Goal: Task Accomplishment & Management: Manage account settings

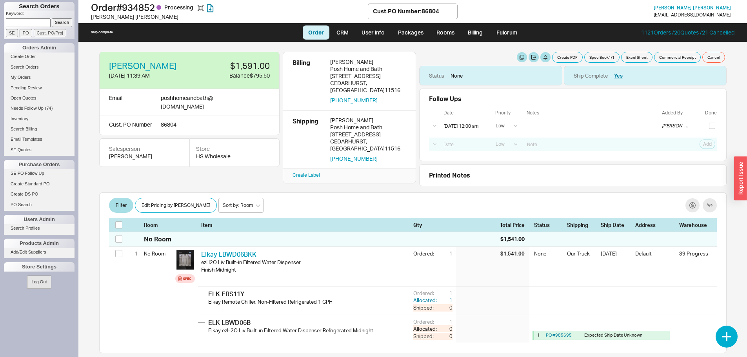
select select "LOW"
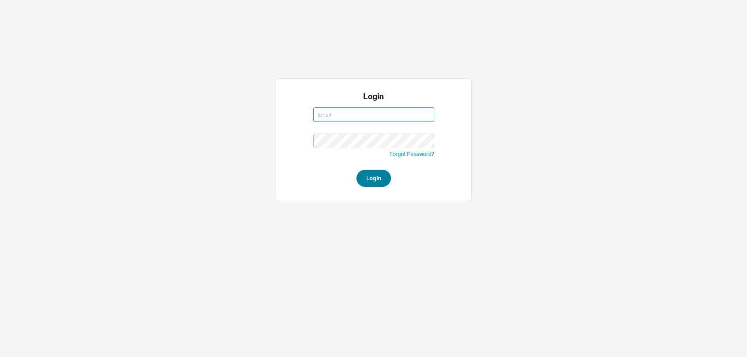
type input "westher@homeandstone.com"
click at [375, 181] on button "Login" at bounding box center [373, 178] width 35 height 17
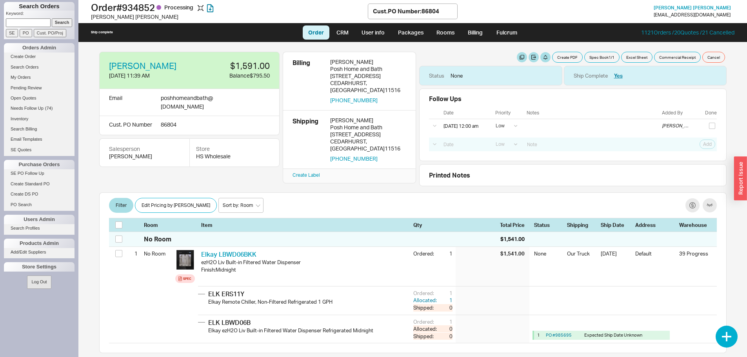
select select "LOW"
click at [31, 66] on link "Search Orders" at bounding box center [39, 67] width 71 height 8
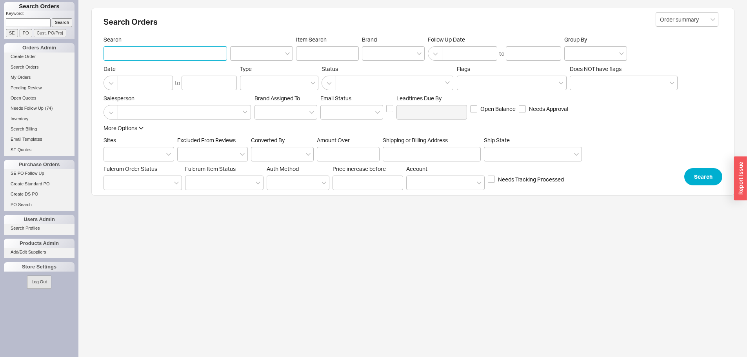
paste input "85513"
type input "85513"
click at [697, 180] on button "Search" at bounding box center [703, 176] width 38 height 17
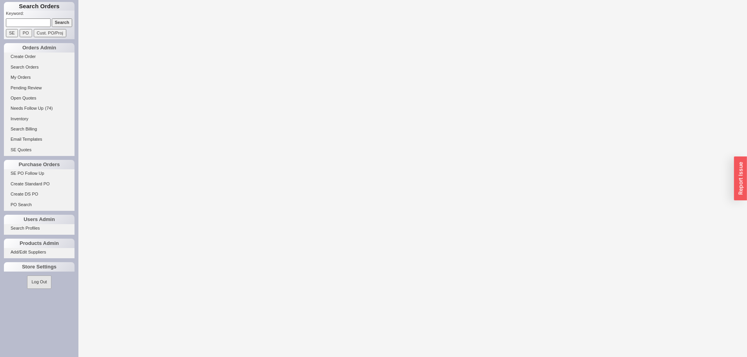
select select "LOW"
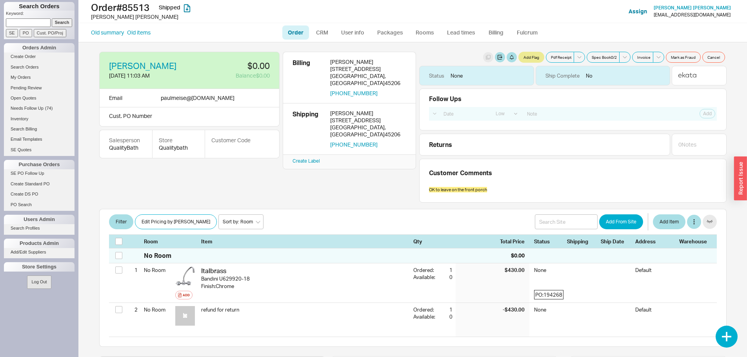
select select "LOW"
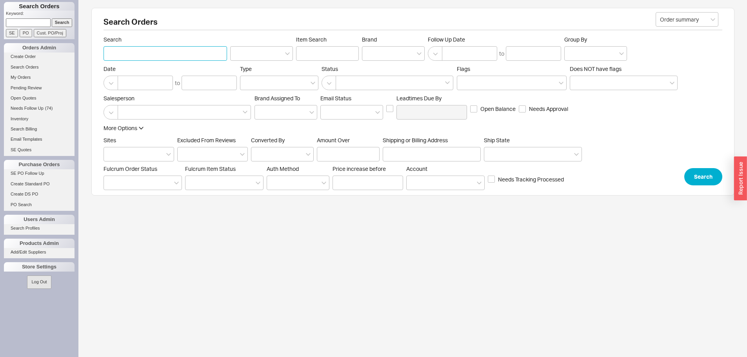
paste input "85513"
type input "85513"
click at [265, 58] on input at bounding box center [261, 53] width 63 height 15
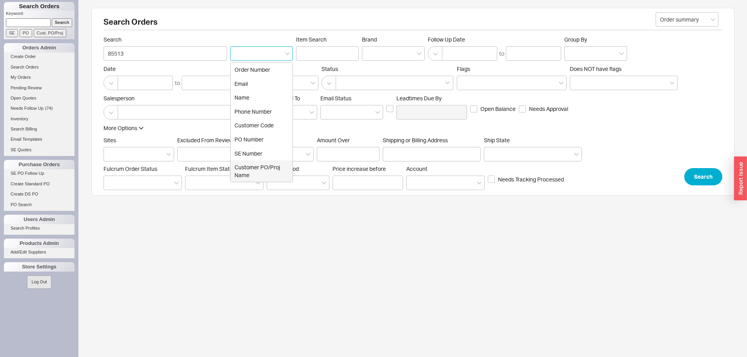
click at [267, 168] on div "Customer PO/Proj Name" at bounding box center [262, 171] width 62 height 22
type input "Customer PO/Proj Name"
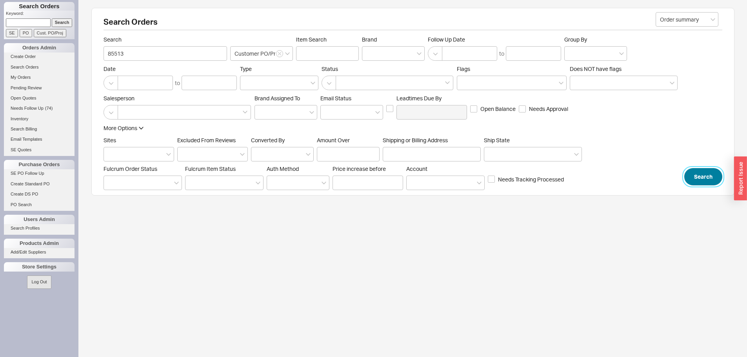
click at [695, 176] on button "Search" at bounding box center [703, 176] width 38 height 17
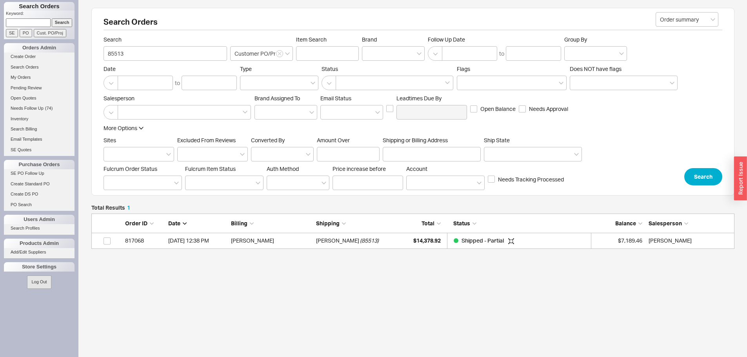
scroll to position [29, 637]
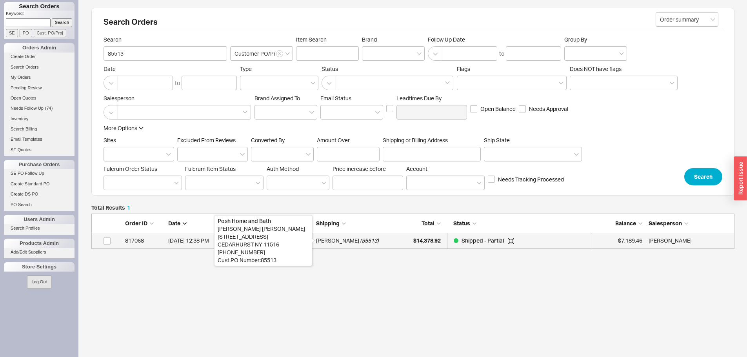
click at [348, 241] on div "[PERSON_NAME]" at bounding box center [337, 241] width 43 height 16
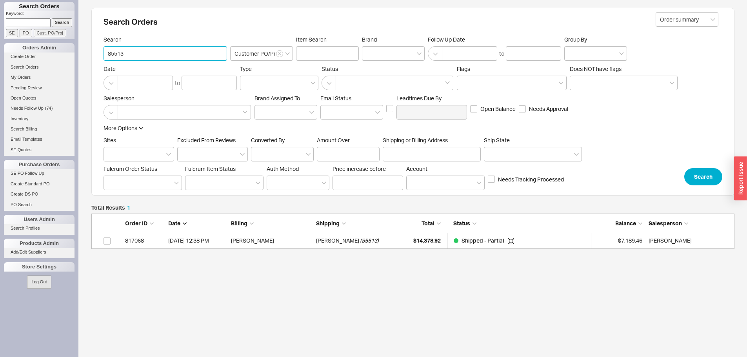
drag, startPoint x: 138, startPoint y: 49, endPoint x: 84, endPoint y: 58, distance: 54.9
click at [84, 58] on div "Search Orders Order summary Search 85513 Customer PO/Proj Name Item Search Bran…" at bounding box center [412, 170] width 669 height 340
paste input "86317"
type input "86317"
click at [698, 173] on button "Search" at bounding box center [703, 176] width 38 height 17
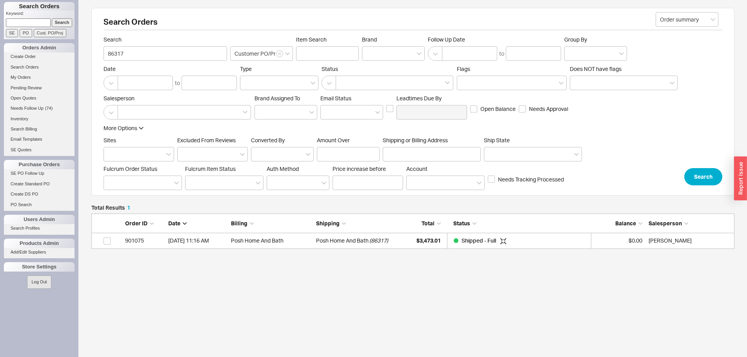
scroll to position [29, 637]
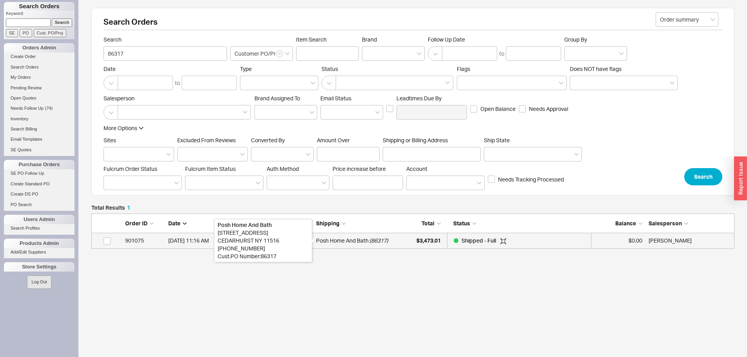
click at [362, 237] on div "Posh Home And Bath" at bounding box center [342, 241] width 53 height 16
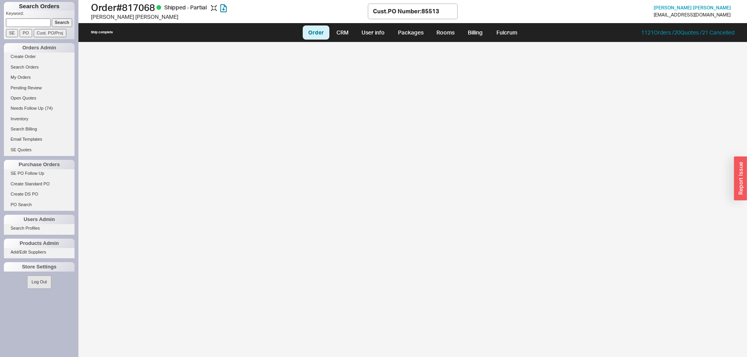
select select "LOW"
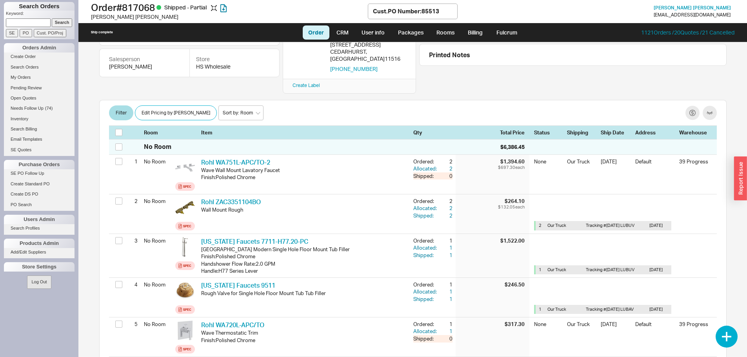
scroll to position [118, 0]
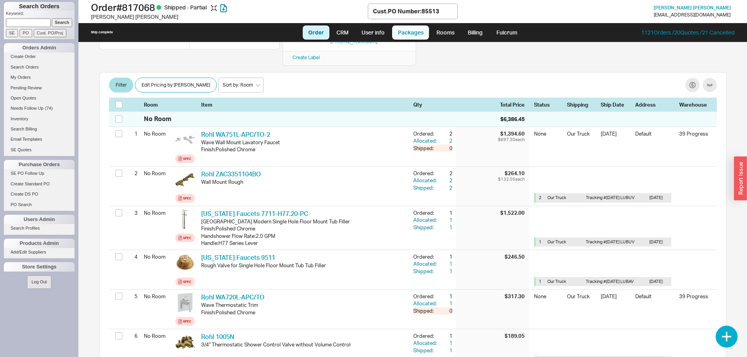
click at [422, 36] on link "Packages" at bounding box center [410, 32] width 37 height 14
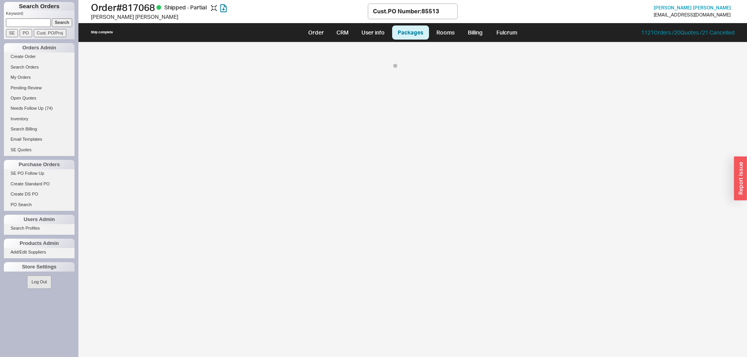
select select "8"
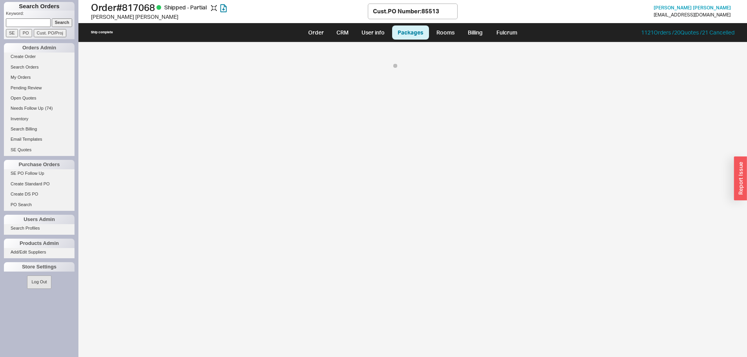
select select "8"
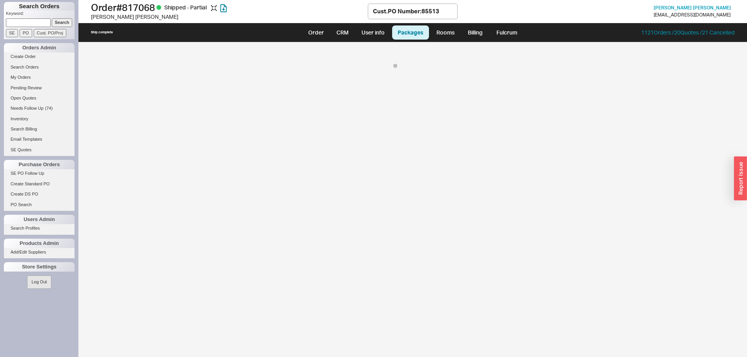
select select "8"
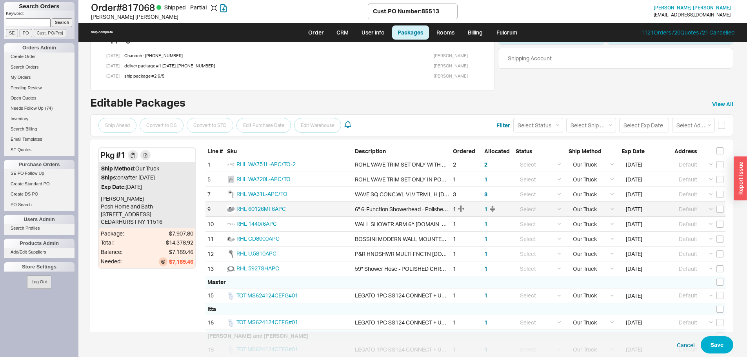
scroll to position [39, 0]
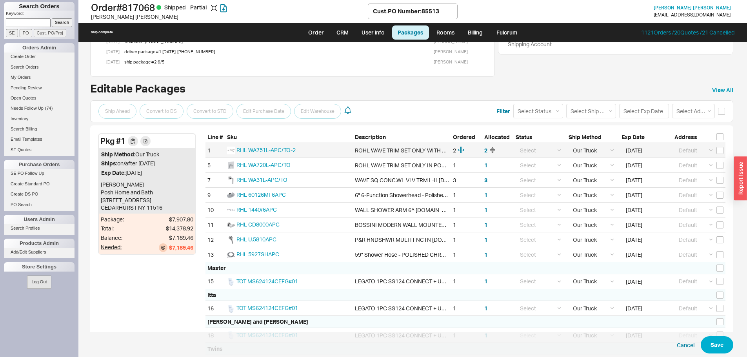
click at [717, 154] on div "Default ----- Add New Address Select" at bounding box center [699, 150] width 53 height 15
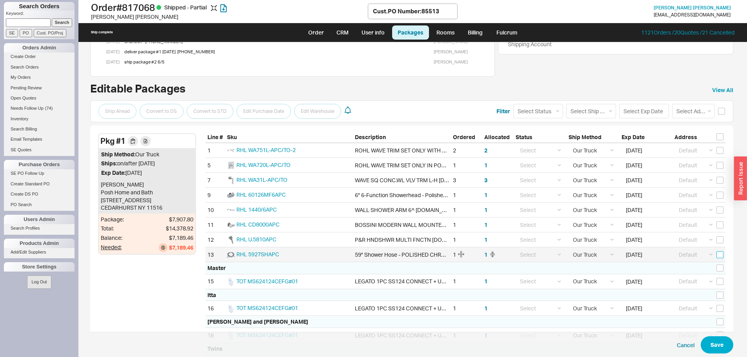
click at [716, 255] on input "checkbox" at bounding box center [719, 254] width 7 height 7
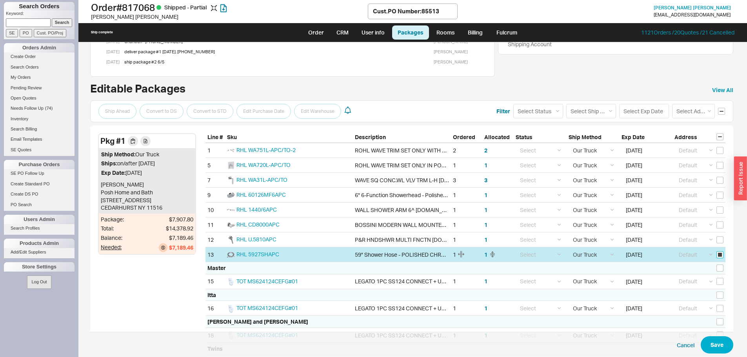
checkbox input "true"
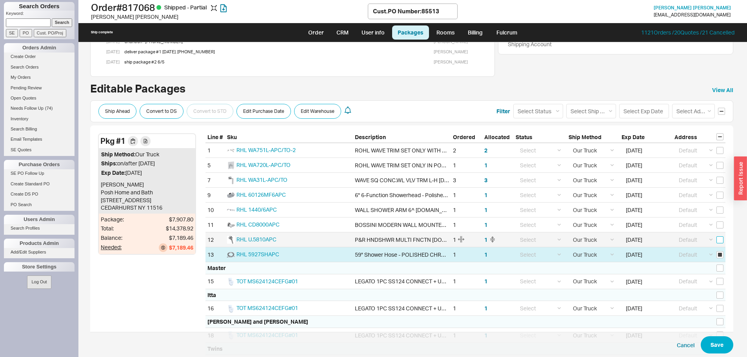
click at [718, 240] on input "checkbox" at bounding box center [719, 239] width 7 height 7
checkbox input "true"
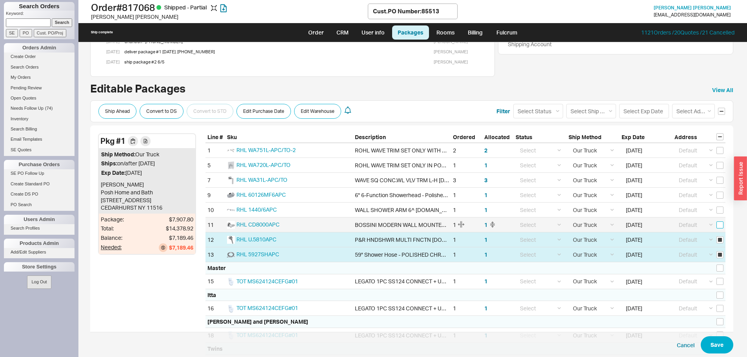
click at [717, 227] on input "checkbox" at bounding box center [719, 225] width 7 height 7
checkbox input "true"
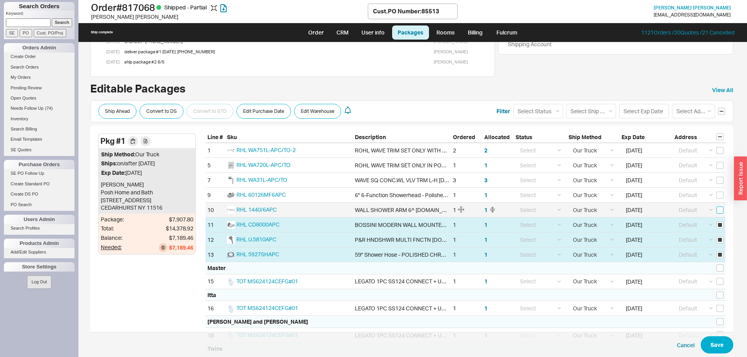
click at [718, 209] on input "checkbox" at bounding box center [719, 210] width 7 height 7
checkbox input "true"
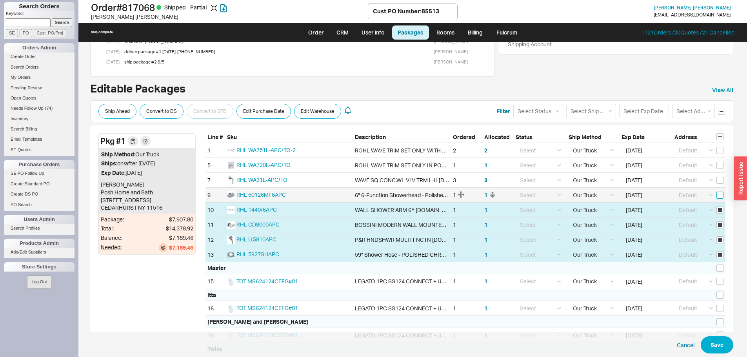
click at [717, 196] on input "checkbox" at bounding box center [719, 195] width 7 height 7
checkbox input "true"
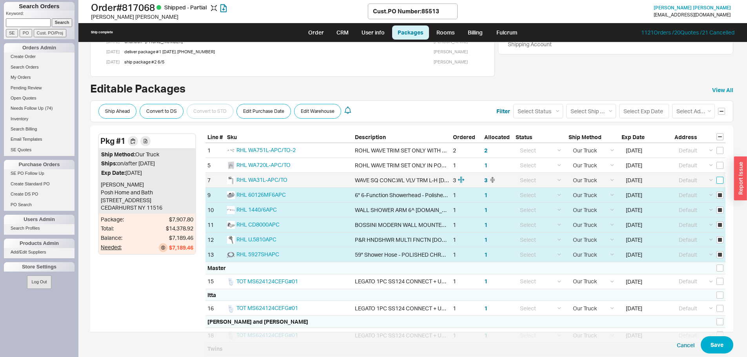
click at [717, 180] on input "checkbox" at bounding box center [719, 180] width 7 height 7
checkbox input "true"
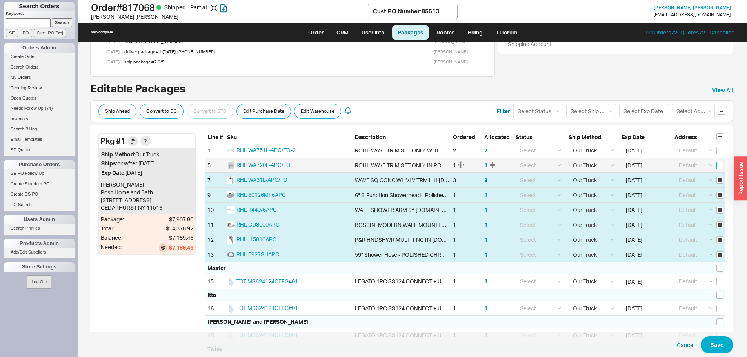
click at [716, 167] on input "checkbox" at bounding box center [719, 165] width 7 height 7
checkbox input "true"
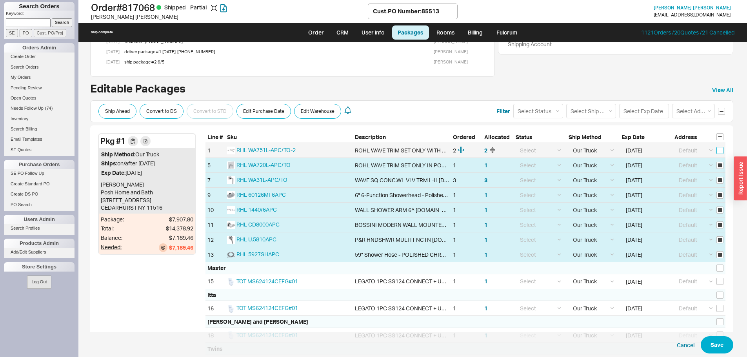
click at [716, 153] on input "checkbox" at bounding box center [719, 150] width 7 height 7
checkbox input "true"
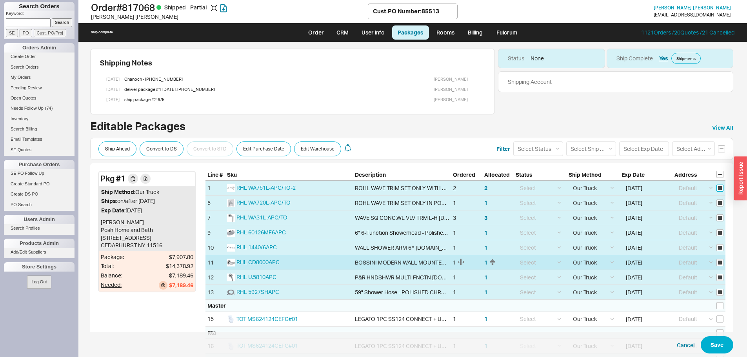
scroll to position [0, 0]
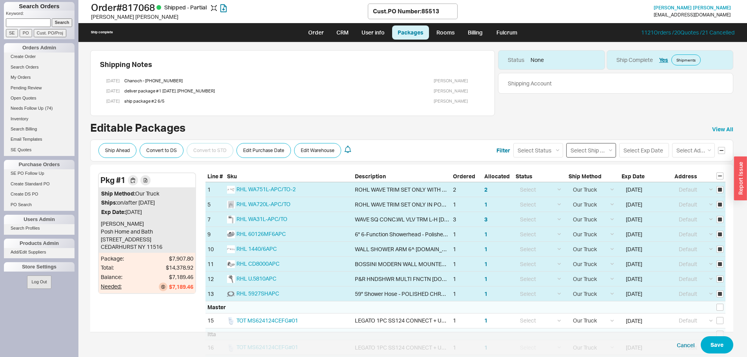
click at [600, 150] on select "Select Ship Method Ground LTL Our Truck --------------- Customer Pickup - Showr…" at bounding box center [591, 150] width 50 height 15
select select "8"
click at [566, 143] on select "Select Ship Method Ground LTL Our Truck --------------- Customer Pickup - Showr…" at bounding box center [591, 150] width 50 height 15
select select
click at [634, 147] on input at bounding box center [644, 150] width 50 height 15
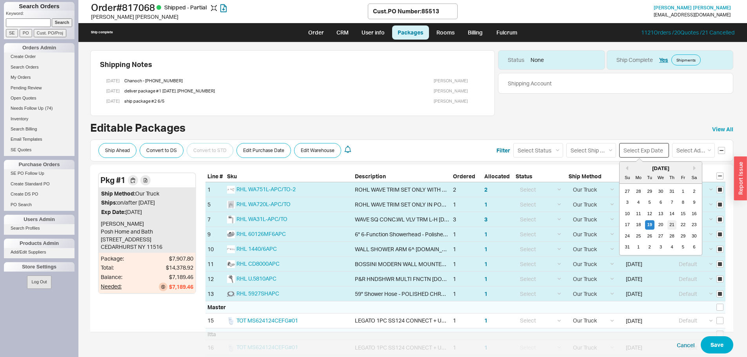
click at [670, 227] on div "21" at bounding box center [671, 224] width 9 height 9
type input "[DATE]"
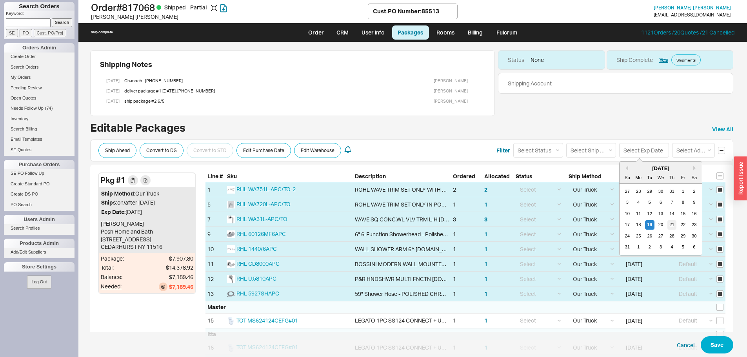
type input "[DATE]"
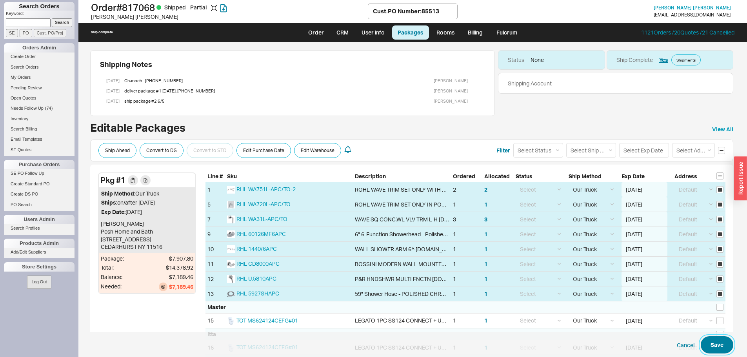
click at [708, 346] on button "Save" at bounding box center [717, 344] width 33 height 17
checkbox input "false"
select select "8"
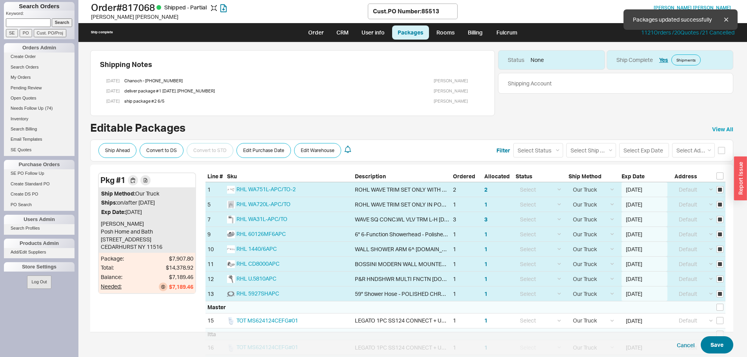
select select "8"
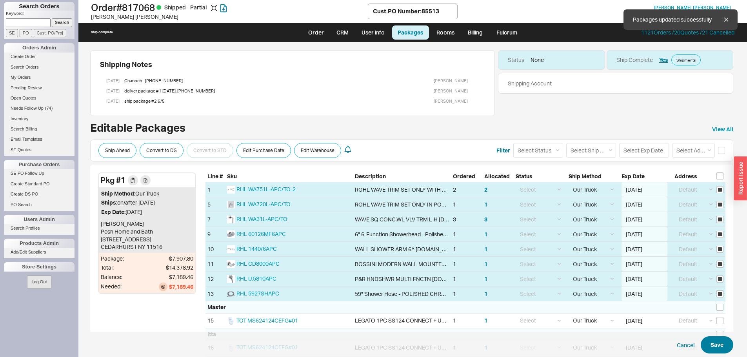
select select "8"
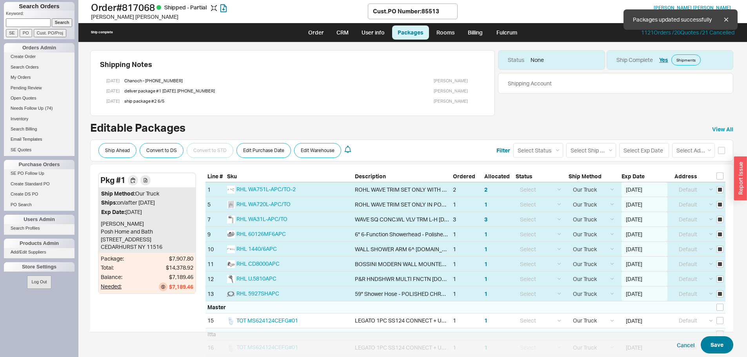
select select "8"
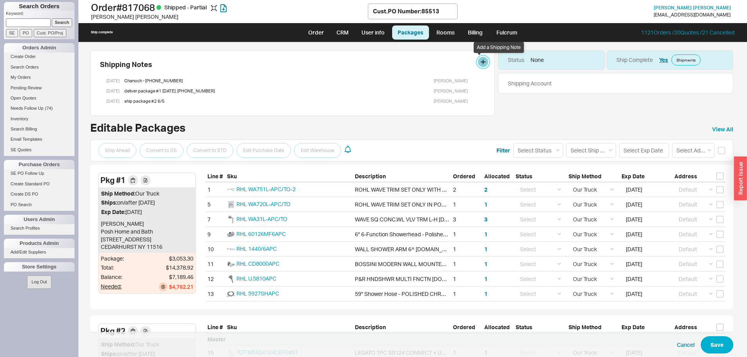
click at [482, 60] on button at bounding box center [483, 62] width 10 height 10
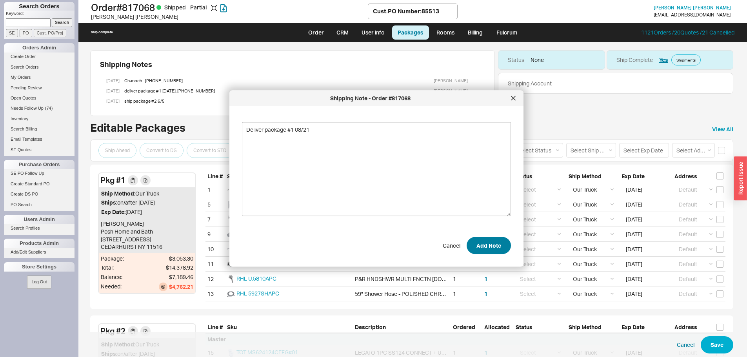
type textarea "Deliver package #1 08/21"
click at [489, 244] on button "Add Note" at bounding box center [489, 245] width 44 height 17
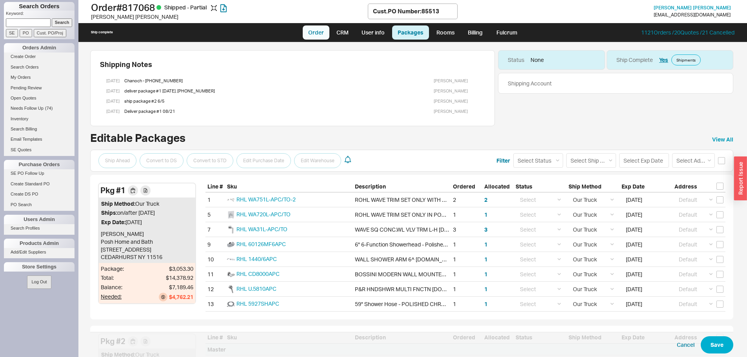
click at [324, 28] on link "Order" at bounding box center [316, 32] width 27 height 14
select select "LOW"
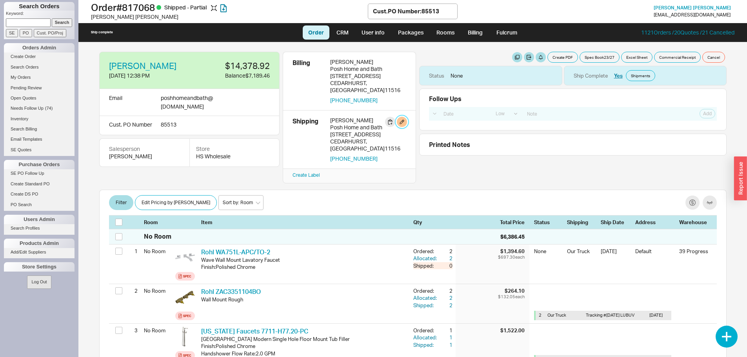
click at [404, 117] on button "button" at bounding box center [402, 122] width 10 height 10
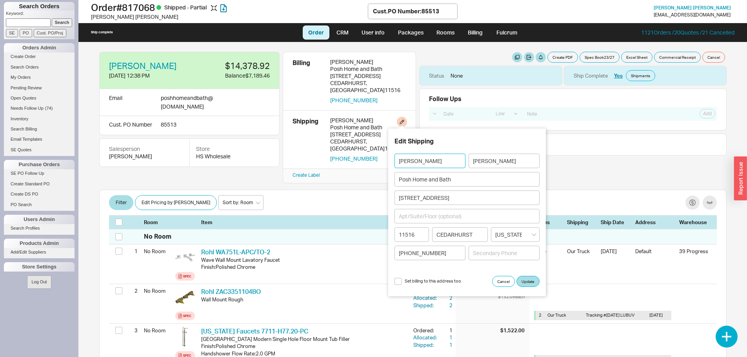
drag, startPoint x: 415, startPoint y: 159, endPoint x: 385, endPoint y: 161, distance: 29.1
click at [385, 161] on body "Search Orders Keyword: Search SE PO Cust. PO/Proj Orders Admin Create Order Sea…" at bounding box center [373, 178] width 747 height 357
drag, startPoint x: 504, startPoint y: 160, endPoint x: 460, endPoint y: 162, distance: 43.2
click at [460, 162] on div "Required" at bounding box center [467, 161] width 145 height 15
paste input "Lopiansky"
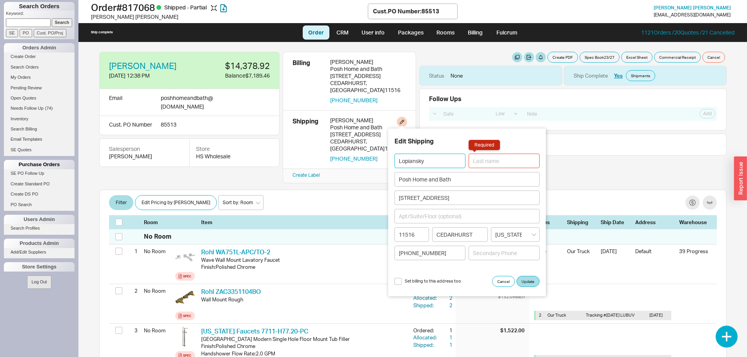
type input "Lopiansky"
click at [377, 34] on link "User info" at bounding box center [373, 32] width 35 height 14
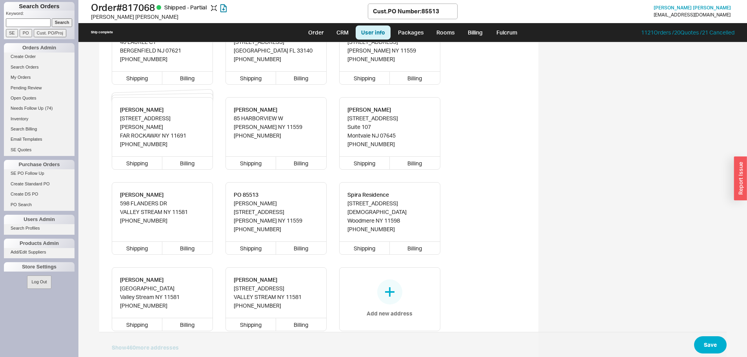
scroll to position [595, 0]
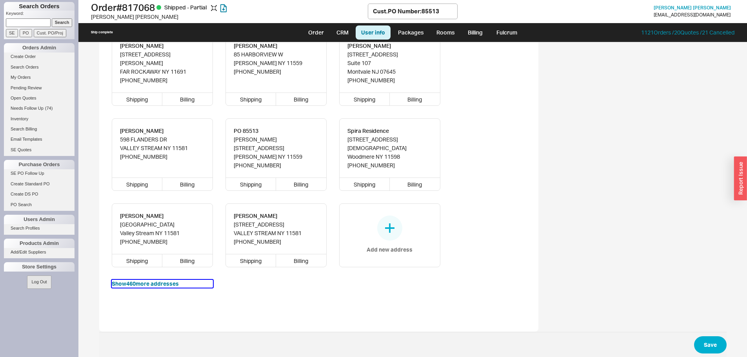
click at [169, 280] on button "Show 460 more addresses" at bounding box center [162, 284] width 101 height 8
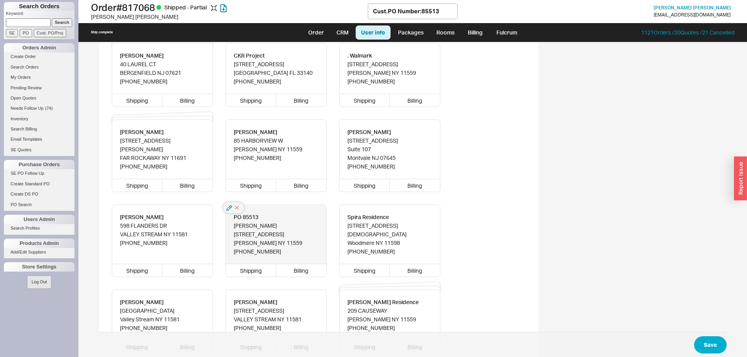
scroll to position [511, 0]
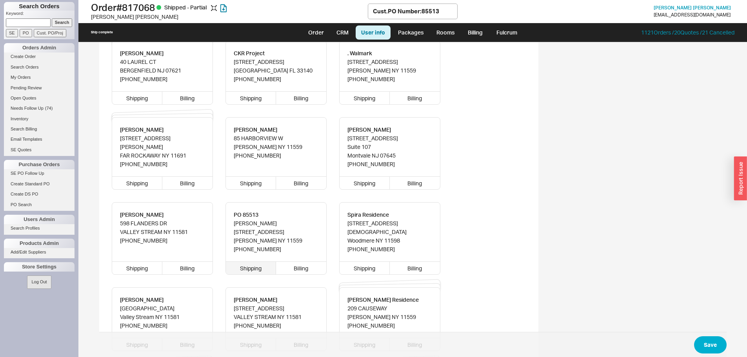
click at [249, 262] on div "Shipping" at bounding box center [251, 268] width 51 height 13
type input "PO 85513"
type input "[STREET_ADDRESS]"
type input "11559"
type input "[PERSON_NAME]"
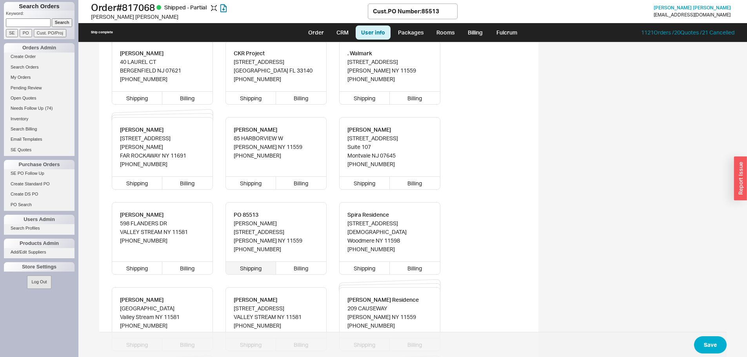
type input "Posh Home and Bath"
type input "[STREET_ADDRESS]"
type input "11516"
type input "CEDARHURST"
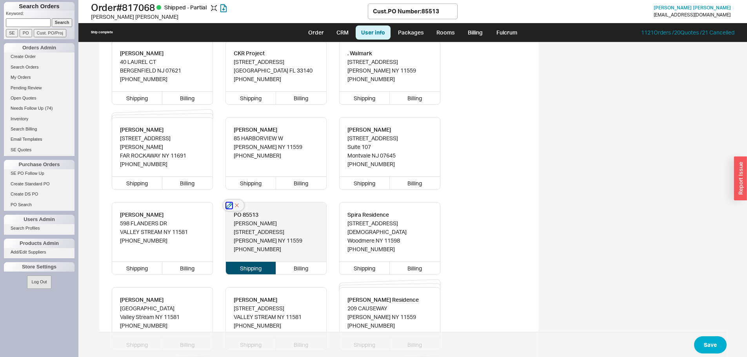
click at [228, 203] on icon "button" at bounding box center [229, 206] width 6 height 6
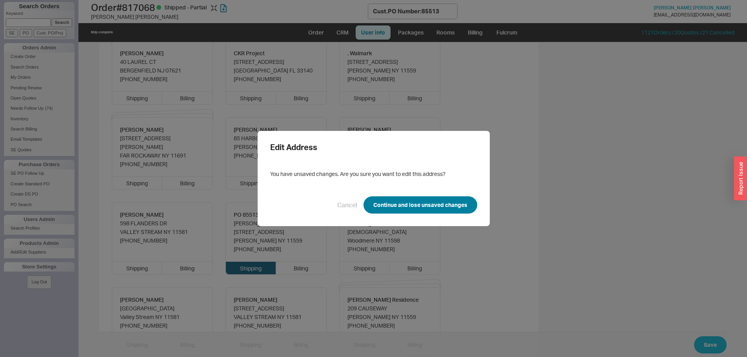
click at [391, 206] on button "Continue and lose unsaved changes" at bounding box center [421, 204] width 114 height 17
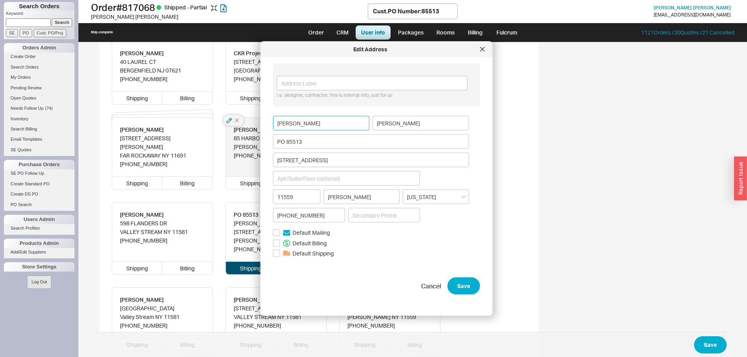
drag, startPoint x: 306, startPoint y: 124, endPoint x: 245, endPoint y: 122, distance: 61.6
click at [245, 122] on body "Search Orders Keyword: Search SE PO Cust. PO/Proj Orders Admin Create Order Sea…" at bounding box center [373, 178] width 747 height 357
type input "El"
drag, startPoint x: 272, startPoint y: 122, endPoint x: 261, endPoint y: 117, distance: 11.8
click at [261, 117] on div "Edit Address i.e. designer, contractor; this is internal info, just for us El […" at bounding box center [376, 179] width 232 height 275
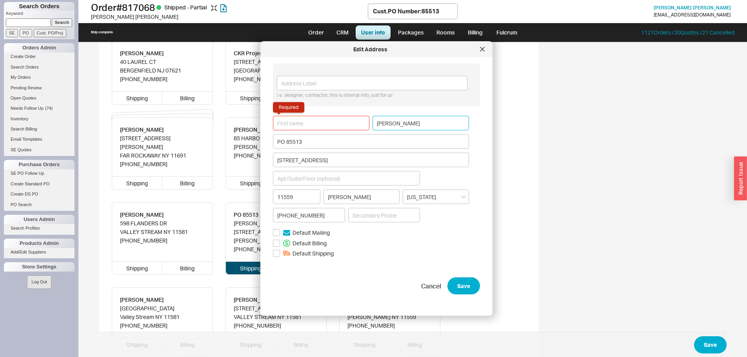
drag, startPoint x: 414, startPoint y: 118, endPoint x: 363, endPoint y: 120, distance: 50.6
click at [363, 120] on div "Required [PERSON_NAME]" at bounding box center [371, 123] width 196 height 15
paste input "Residence"
type input "Residence"
paste input "Lopiansky"
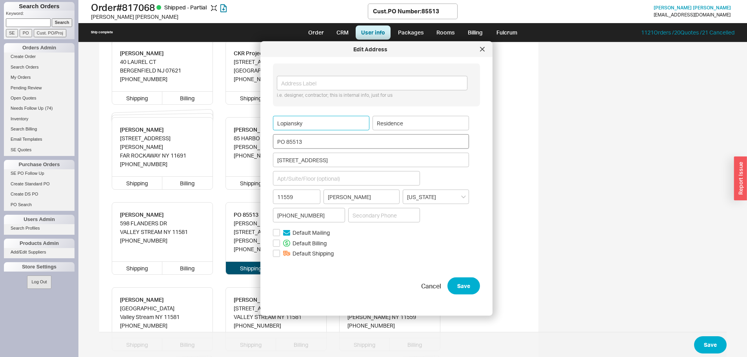
type input "Lopiansky"
drag, startPoint x: 315, startPoint y: 142, endPoint x: 264, endPoint y: 143, distance: 51.8
click at [264, 143] on div "Edit Address i.e. designer, contractor; this is internal info, just for us Lopi…" at bounding box center [376, 179] width 232 height 275
drag, startPoint x: 320, startPoint y: 217, endPoint x: 274, endPoint y: 216, distance: 45.9
click at [274, 216] on input "[PHONE_NUMBER]" at bounding box center [309, 215] width 72 height 15
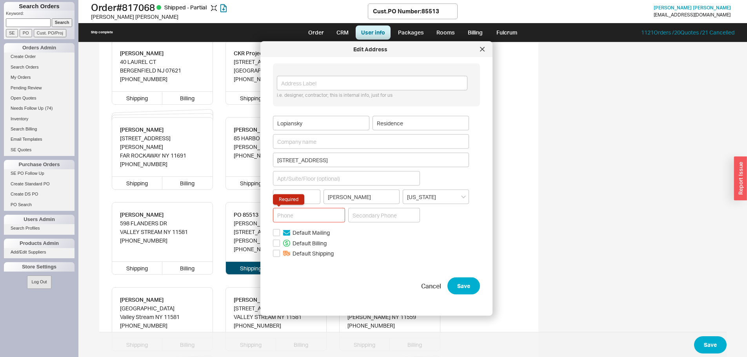
paste input "9173372296"
click at [287, 216] on input "9173372296" at bounding box center [309, 215] width 72 height 15
click at [278, 215] on input "917)3372296" at bounding box center [309, 215] width 72 height 15
click at [289, 216] on input "[PHONE_NUMBER]" at bounding box center [309, 215] width 72 height 15
click at [291, 218] on input "[PHONE_NUMBER]" at bounding box center [309, 215] width 72 height 15
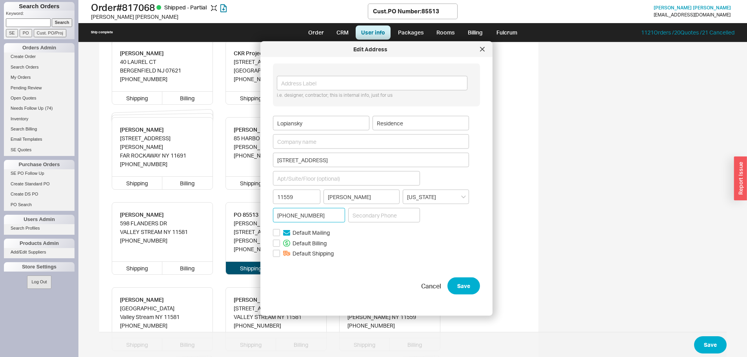
click at [304, 215] on input "[PHONE_NUMBER]" at bounding box center [309, 215] width 72 height 15
type input "[PHONE_NUMBER]"
click at [458, 284] on button "Save" at bounding box center [463, 286] width 33 height 17
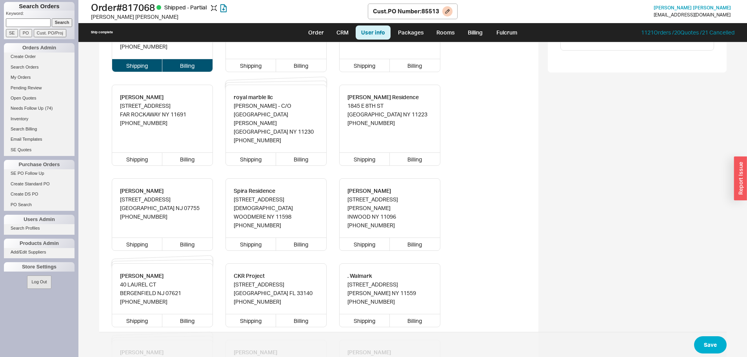
scroll to position [526, 0]
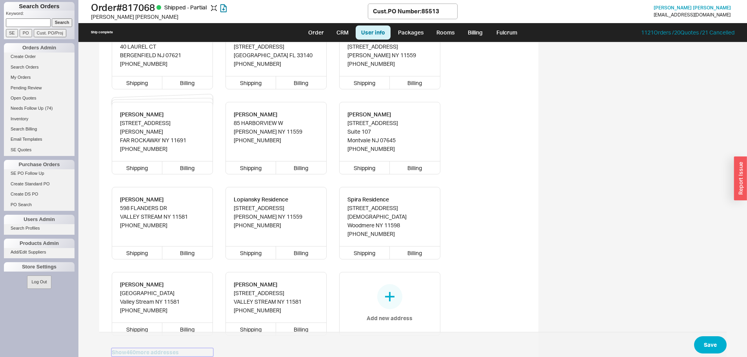
click at [171, 349] on button "Show 460 more addresses" at bounding box center [162, 353] width 101 height 8
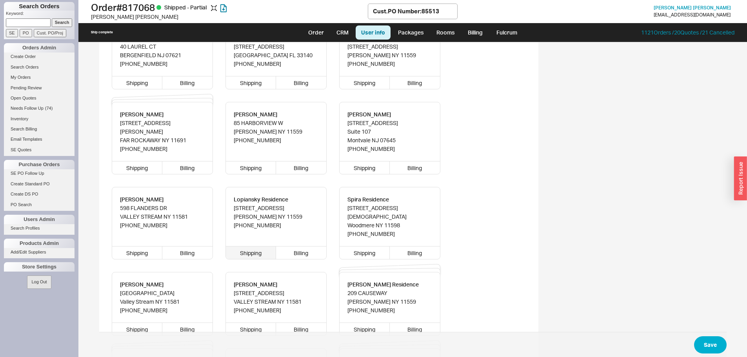
click at [256, 247] on div "Shipping" at bounding box center [251, 253] width 51 height 13
type input "Lopiansky"
type input "Residence"
type input "[STREET_ADDRESS]"
type input "11559"
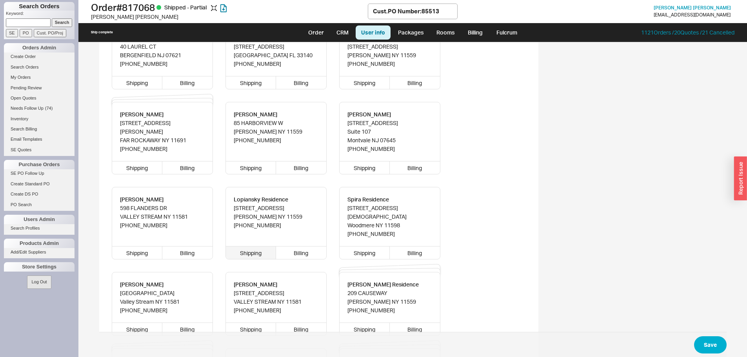
type input "[PERSON_NAME]"
type input "[PHONE_NUMBER]"
type input "[PERSON_NAME]"
type input "Posh Home and Bath"
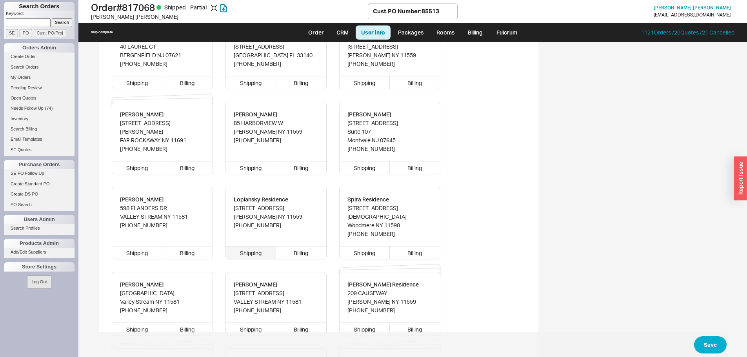
type input "[STREET_ADDRESS]"
type input "11516"
type input "CEDARHURST"
type input "[PHONE_NUMBER]"
click at [716, 342] on button "Save" at bounding box center [710, 344] width 33 height 17
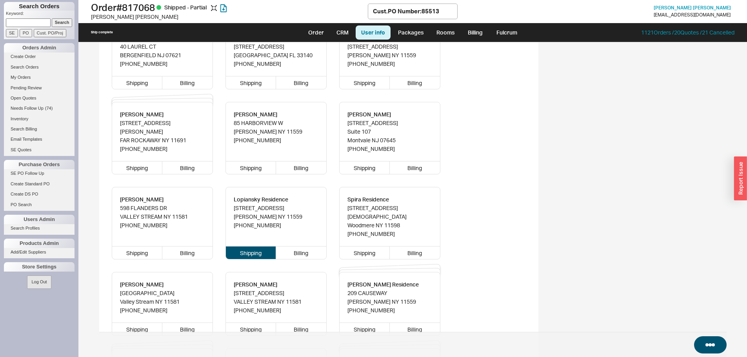
scroll to position [0, 0]
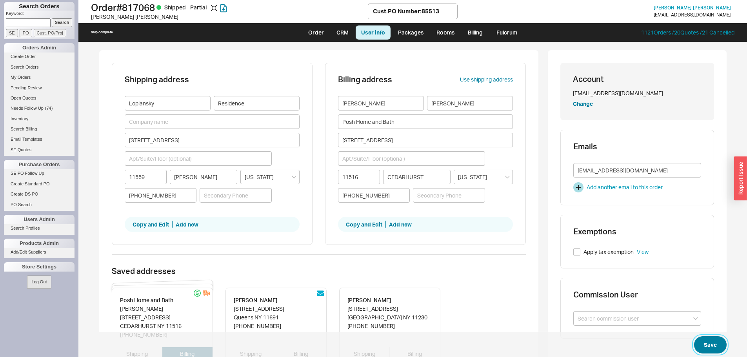
click at [711, 344] on button "Save" at bounding box center [710, 344] width 33 height 17
click at [319, 31] on link "Order" at bounding box center [316, 32] width 27 height 14
select select "LOW"
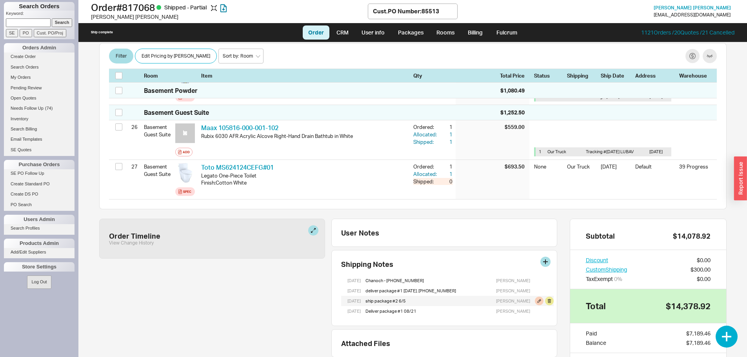
scroll to position [1296, 0]
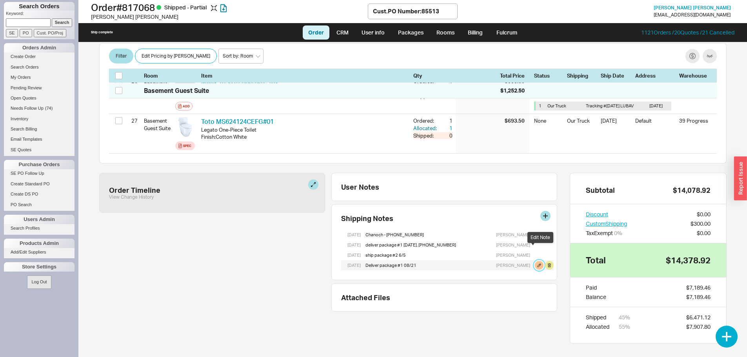
click at [535, 261] on button at bounding box center [539, 265] width 9 height 9
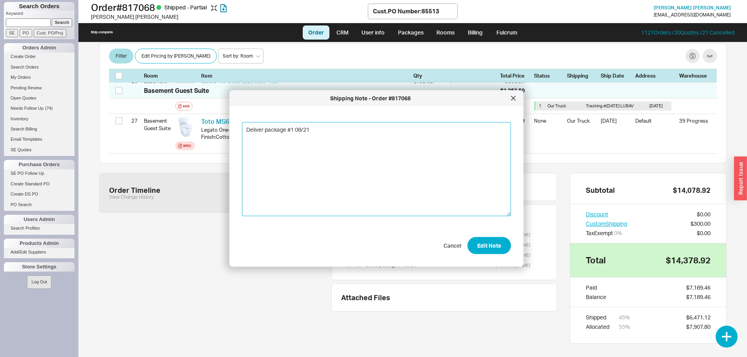
paste textarea "Chanoch Gold 9173372296"
type textarea "Deliver package #1 08/21Chanoch Gold 9173372296"
click at [483, 244] on button "Edit Note" at bounding box center [489, 245] width 44 height 17
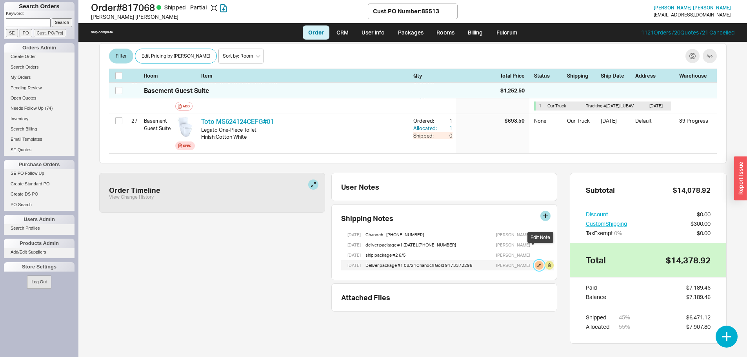
click at [535, 261] on button at bounding box center [539, 265] width 9 height 9
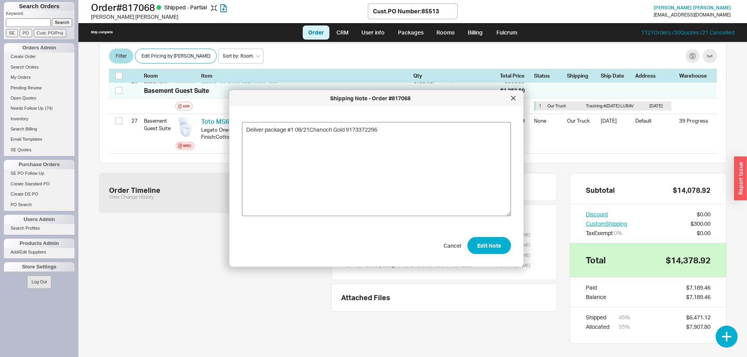
click at [346, 129] on textarea "Deliver package #1 08/21Chanoch Gold 9173372296" at bounding box center [376, 169] width 269 height 94
click at [351, 132] on textarea "Deliver package #1 08/21Chanoch Gold - 9173372296" at bounding box center [376, 169] width 269 height 94
click at [361, 127] on textarea "Deliver package #1 08/21Chanoch Gold - (9173372296" at bounding box center [376, 169] width 269 height 94
click at [377, 128] on textarea "Deliver package #1 08/21Chanoch Gold - [PHONE_NUMBER]" at bounding box center [376, 169] width 269 height 94
click at [375, 128] on textarea "Deliver package #1 08/21Chanoch Gold - [PHONE_NUMBER]" at bounding box center [376, 169] width 269 height 94
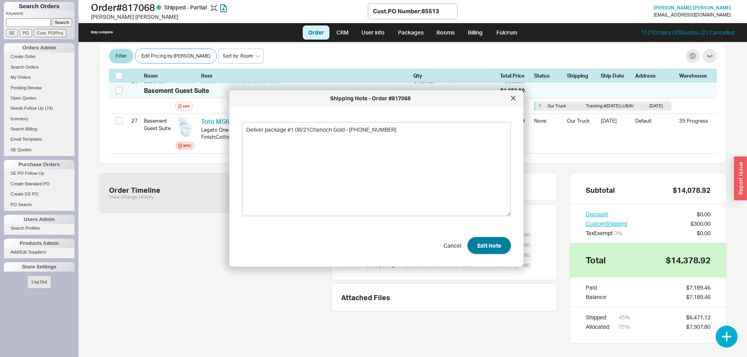
type textarea "Deliver package #1 08/21Chanoch Gold - [PHONE_NUMBER]"
click at [479, 242] on button "Edit Note" at bounding box center [489, 245] width 44 height 17
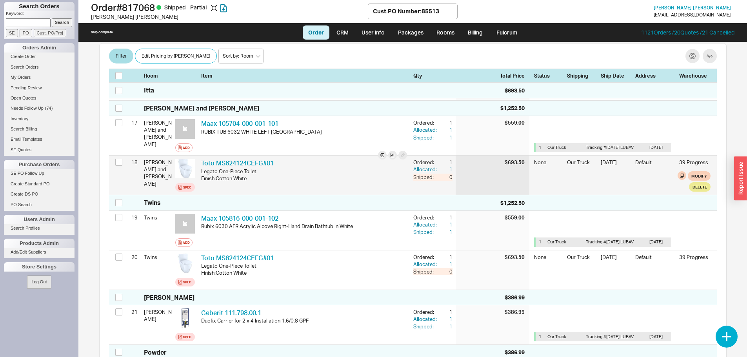
scroll to position [747, 0]
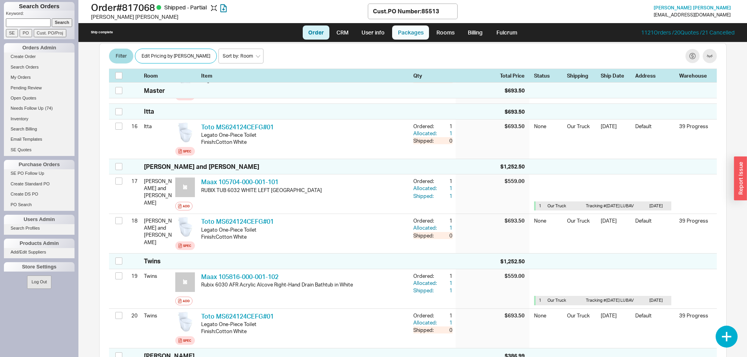
click at [409, 35] on link "Packages" at bounding box center [410, 32] width 37 height 14
select select "8"
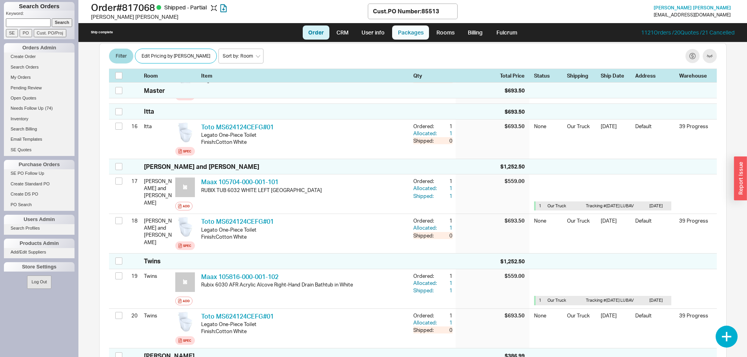
select select "8"
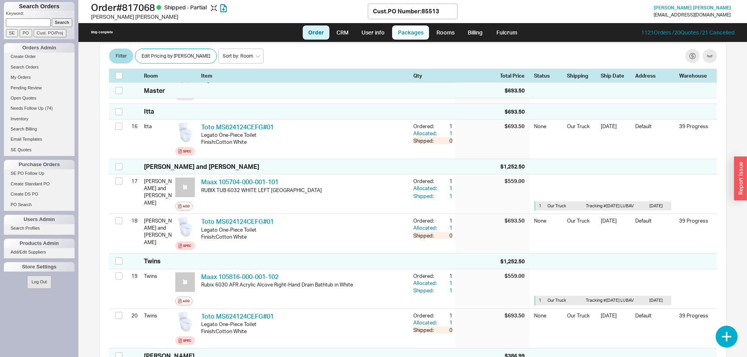
select select "8"
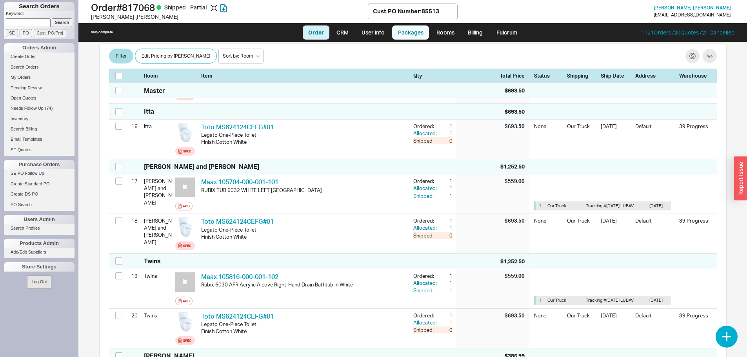
select select "8"
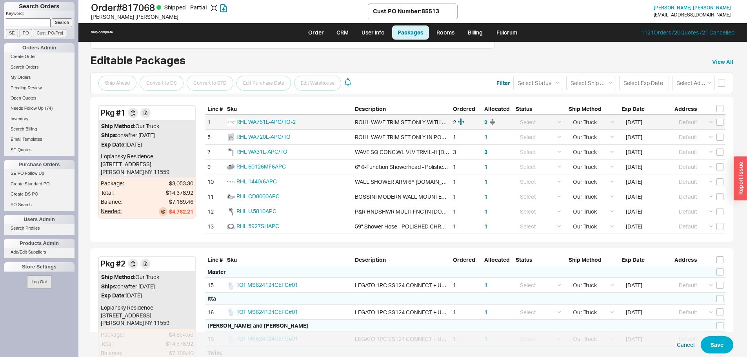
scroll to position [78, 0]
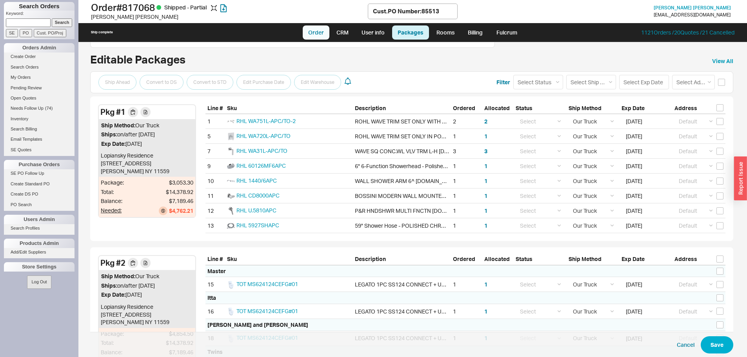
click at [316, 31] on link "Order" at bounding box center [316, 32] width 27 height 14
select select "LOW"
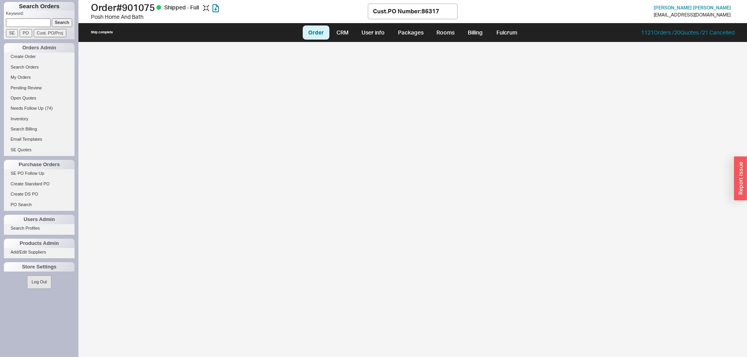
select select "LOW"
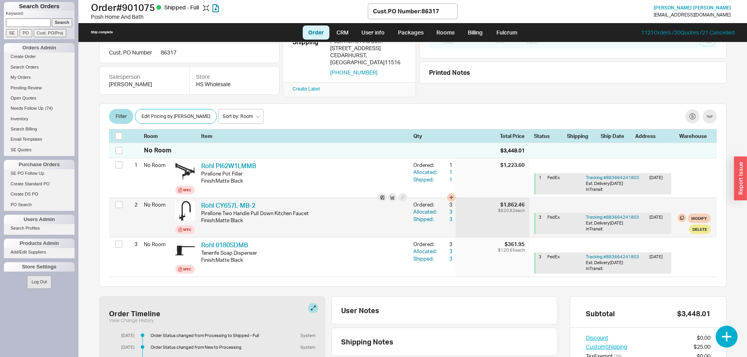
scroll to position [78, 0]
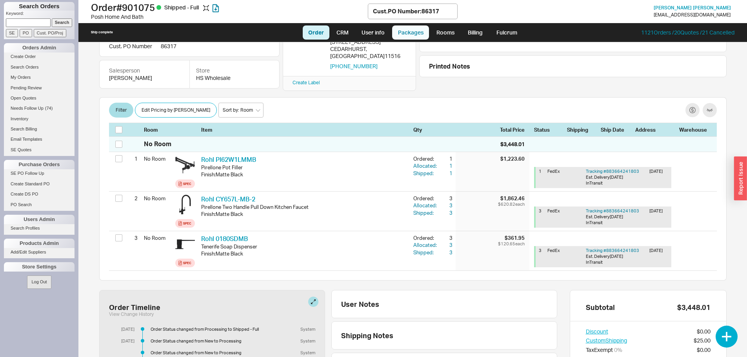
click at [416, 33] on link "Packages" at bounding box center [410, 32] width 37 height 14
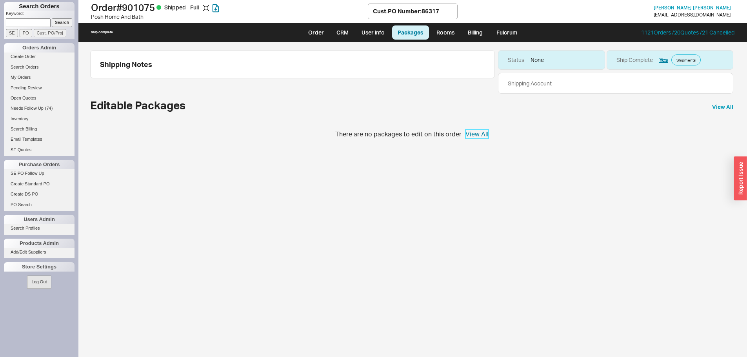
click at [473, 137] on link "View All" at bounding box center [476, 134] width 23 height 9
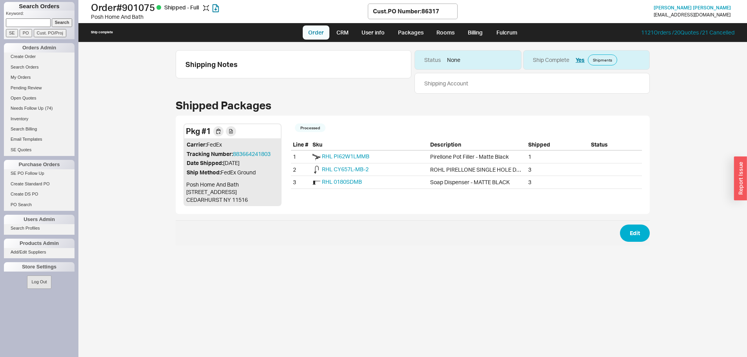
click at [324, 38] on link "Order" at bounding box center [316, 32] width 27 height 14
select select "LOW"
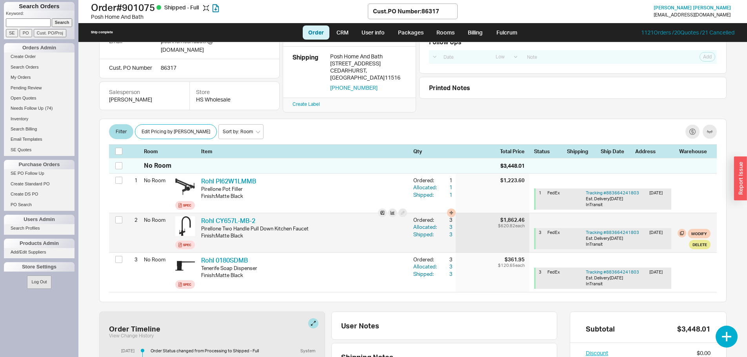
scroll to position [78, 0]
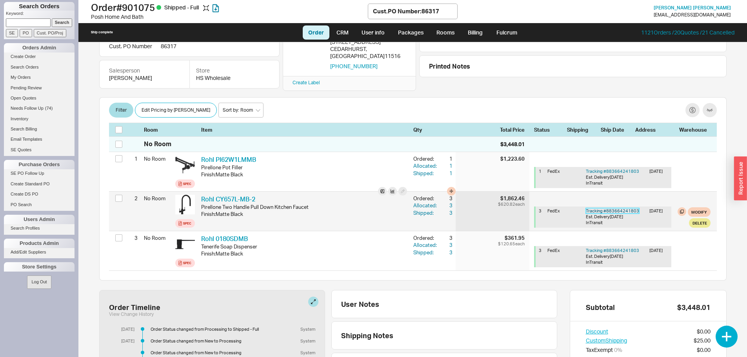
click at [620, 208] on link "Tracking # 883664241803" at bounding box center [612, 210] width 53 height 5
